Goal: Transaction & Acquisition: Book appointment/travel/reservation

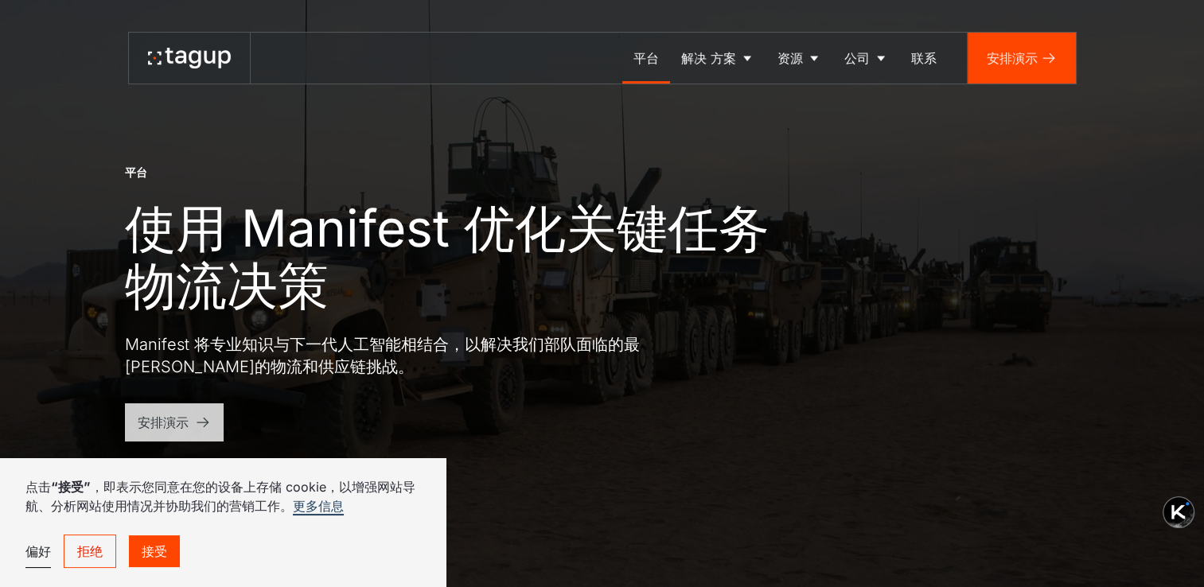
click at [166, 423] on div "安排演示" at bounding box center [163, 422] width 51 height 19
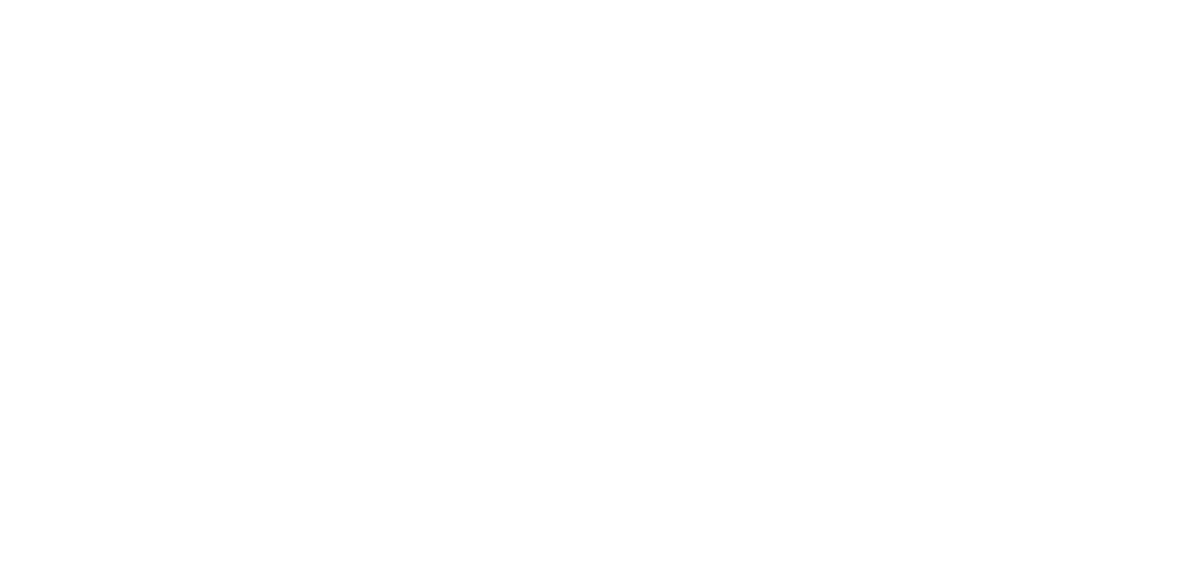
select select
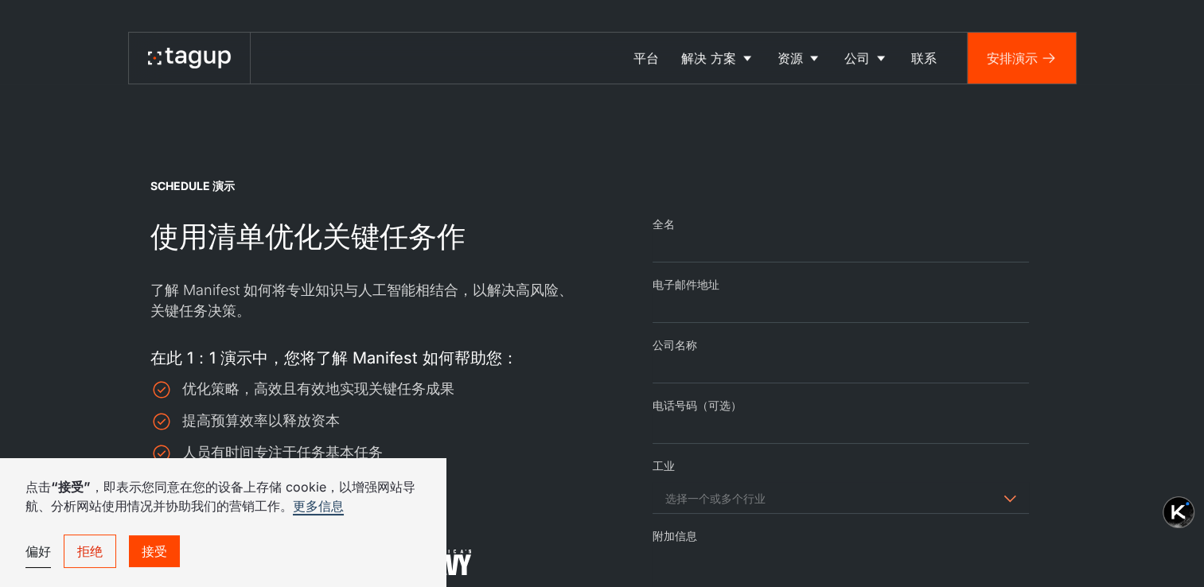
click at [78, 551] on link "拒绝" at bounding box center [90, 551] width 53 height 33
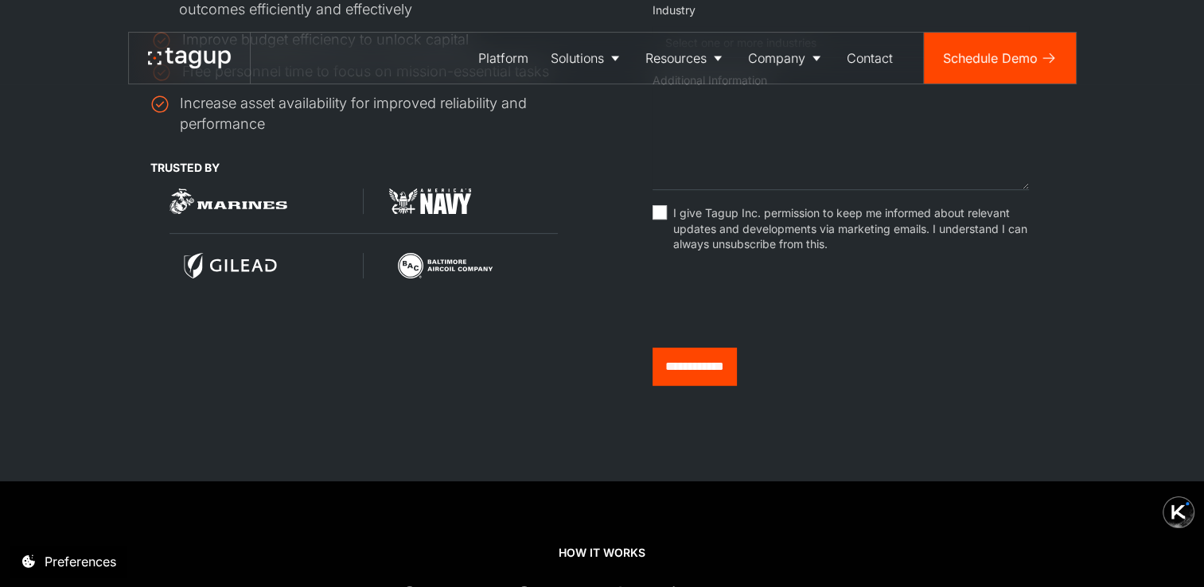
scroll to position [478, 0]
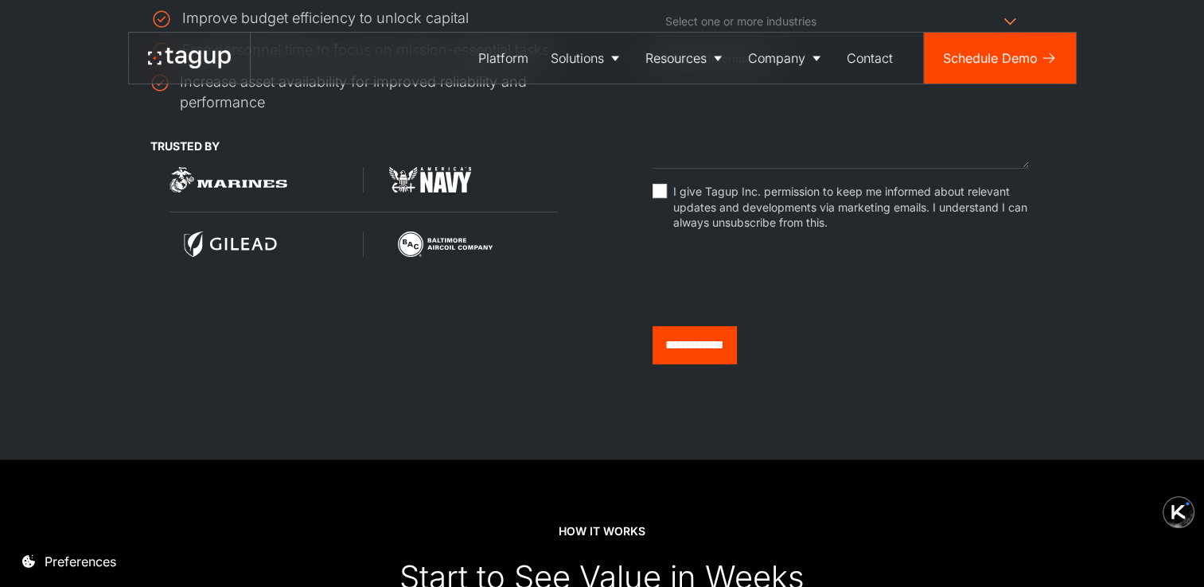
click at [662, 198] on div "Request Demo Form" at bounding box center [660, 191] width 14 height 14
click at [716, 356] on input "**********" at bounding box center [695, 345] width 84 height 38
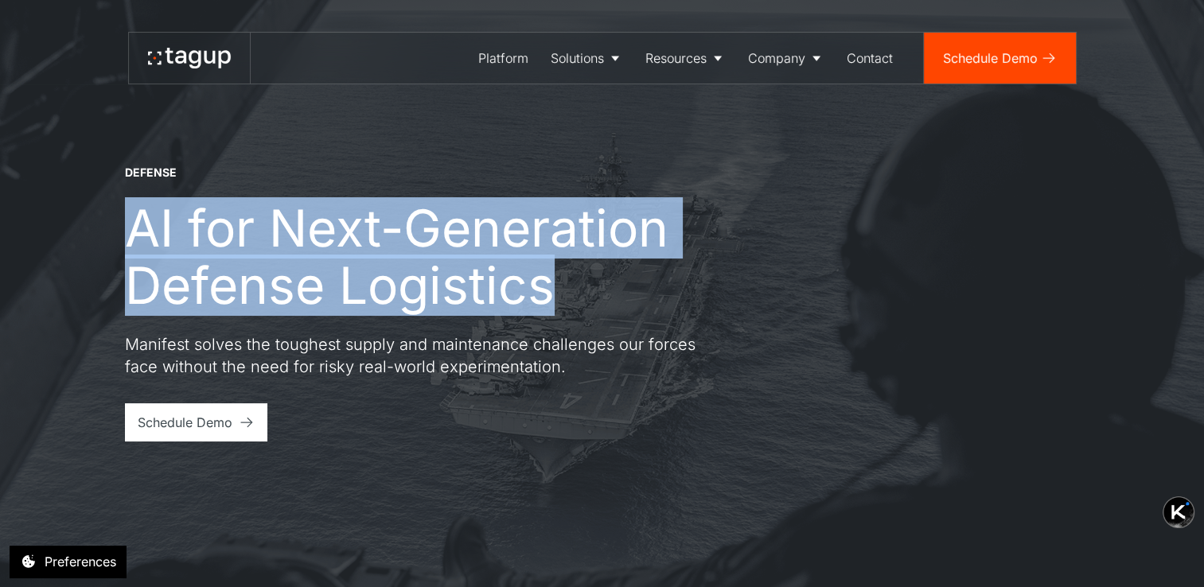
drag, startPoint x: 132, startPoint y: 230, endPoint x: 556, endPoint y: 291, distance: 427.9
click at [556, 291] on h1 "AI for Next-Generation Defense Logistics" at bounding box center [459, 257] width 669 height 115
drag, startPoint x: 556, startPoint y: 291, endPoint x: 460, endPoint y: 285, distance: 95.7
copy h1 "AI for Next-Generation Defense Logistics"
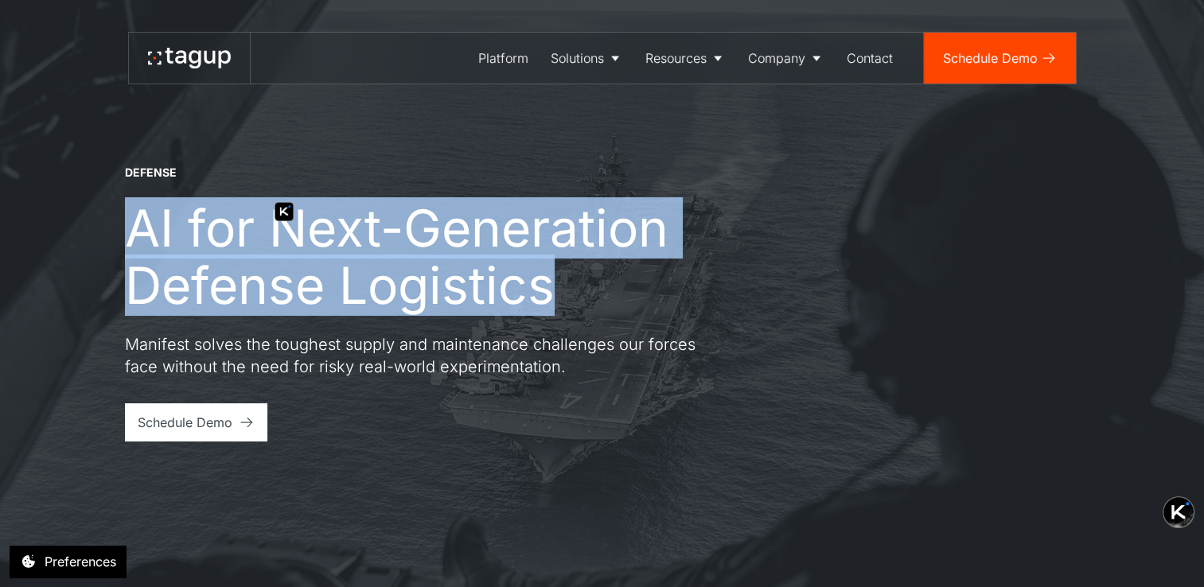
click at [737, 162] on div "DEFENSE AI for Next-Generation Defense Logistics Manifest solves the toughest s…" at bounding box center [602, 293] width 1141 height 587
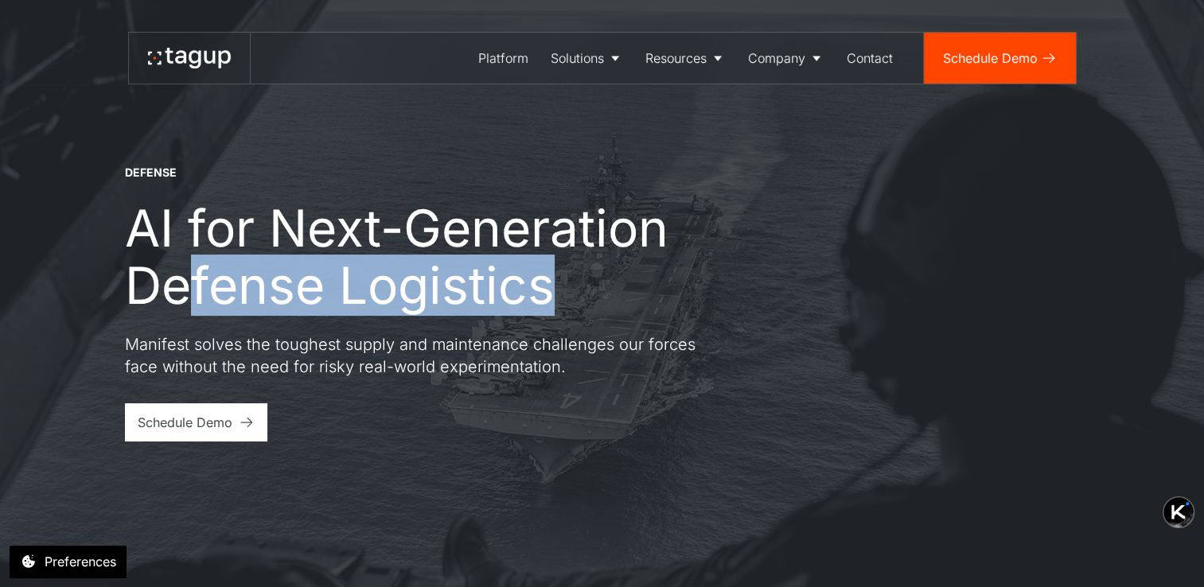
drag, startPoint x: 560, startPoint y: 289, endPoint x: 188, endPoint y: 259, distance: 373.8
click at [188, 259] on h1 "AI for Next-Generation Defense Logistics" at bounding box center [459, 257] width 669 height 115
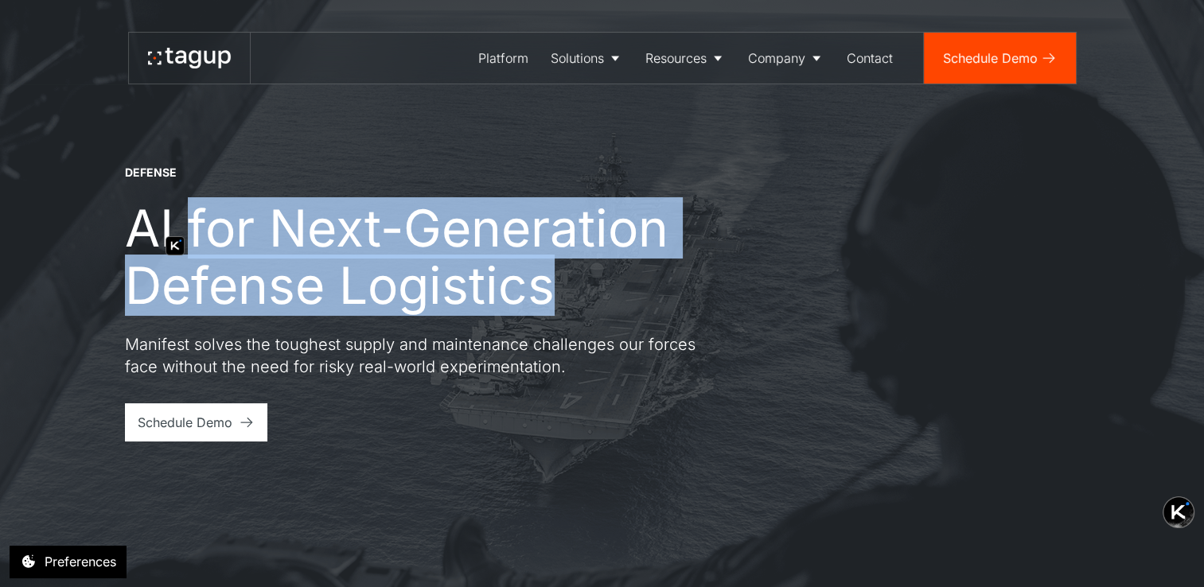
click at [713, 186] on div "DEFENSE AI for Next-Generation Defense Logistics Manifest solves the toughest s…" at bounding box center [459, 271] width 669 height 213
